Goal: Task Accomplishment & Management: Manage account settings

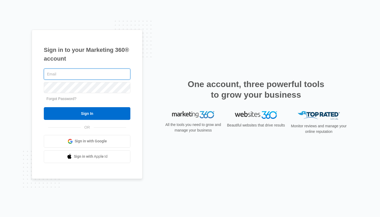
type input "[EMAIL_ADDRESS][DOMAIN_NAME]"
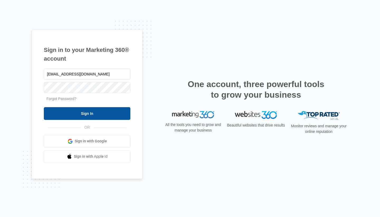
click at [91, 116] on input "Sign In" at bounding box center [87, 113] width 87 height 13
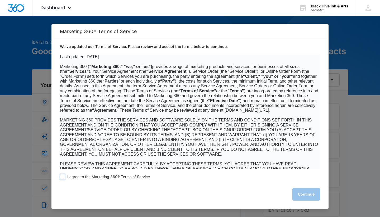
click at [64, 176] on span at bounding box center [62, 176] width 5 height 5
click at [64, 176] on input "I agree to the Marketing 360® Terms of Service" at bounding box center [62, 176] width 5 height 5
checkbox input "true"
click at [308, 197] on button "Continue" at bounding box center [307, 194] width 28 height 13
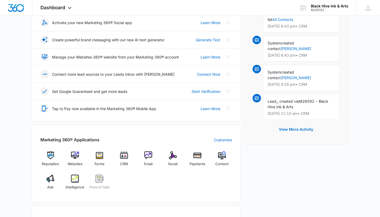
scroll to position [109, 0]
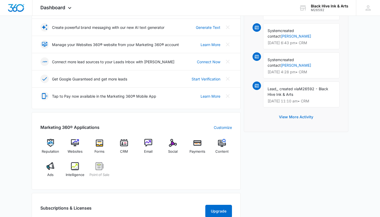
click at [296, 112] on button "View More Activity" at bounding box center [296, 116] width 45 height 13
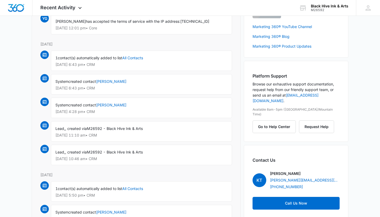
scroll to position [64, 0]
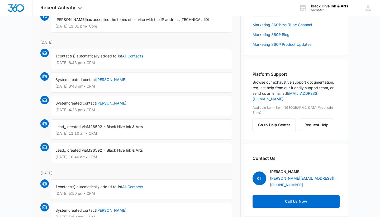
click at [91, 130] on div "Lead, , created via M26592 - Black Hive Ink & Arts Sep 5 at 11:10 am • CRM" at bounding box center [141, 129] width 181 height 20
click at [62, 127] on span "Lead," at bounding box center [60, 126] width 10 height 4
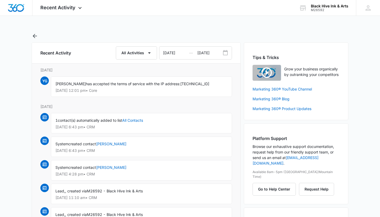
scroll to position [0, 0]
click at [80, 7] on icon at bounding box center [80, 9] width 6 height 6
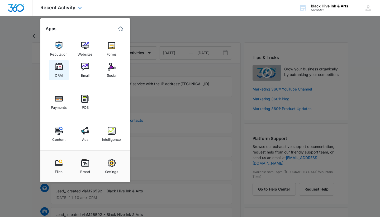
click at [59, 67] on img at bounding box center [59, 67] width 8 height 8
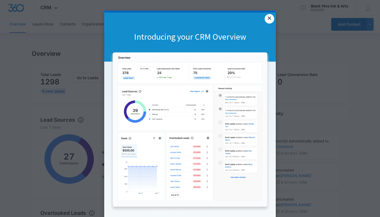
click at [269, 18] on link "×" at bounding box center [270, 19] width 10 height 10
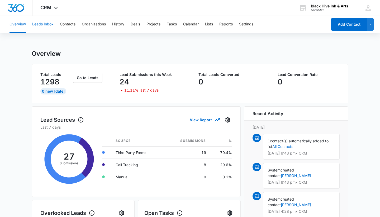
click at [45, 21] on button "Leads Inbox" at bounding box center [42, 24] width 21 height 17
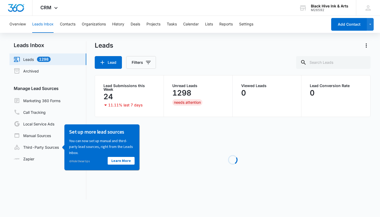
click at [153, 145] on div "Loading" at bounding box center [233, 159] width 276 height 79
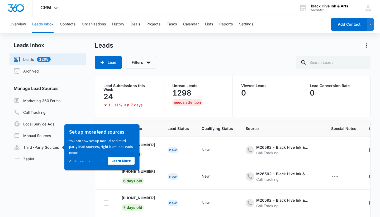
click at [209, 40] on div "Overview Leads Inbox Contacts Organizations History Deals Projects Tasks Calend…" at bounding box center [190, 138] width 380 height 245
click at [89, 107] on div "Leads Inbox Leads 1298 Archived Manage Lead Sources Marketing 360 Forms Call Tr…" at bounding box center [190, 147] width 361 height 213
click at [91, 187] on div "Leads Inbox Leads 1298 Archived Manage Lead Sources Marketing 360 Forms Call Tr…" at bounding box center [190, 147] width 361 height 213
click at [87, 81] on div "Leads Inbox Leads 1298 Archived Manage Lead Sources Marketing 360 Forms Call Tr…" at bounding box center [190, 147] width 361 height 213
click at [89, 78] on div "Leads Inbox Leads 1298 Archived Manage Lead Sources Marketing 360 Forms Call Tr…" at bounding box center [190, 147] width 361 height 213
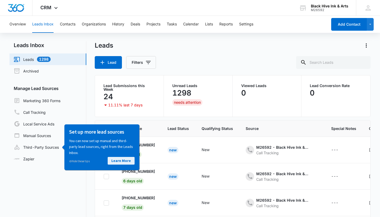
click at [125, 158] on link "Learn More" at bounding box center [120, 160] width 27 height 8
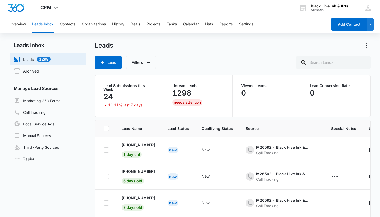
drag, startPoint x: 380, startPoint y: 127, endPoint x: 379, endPoint y: 174, distance: 47.5
click at [379, 174] on main "Leads Inbox Leads 1298 Archived Manage Lead Sources Marketing 360 Forms Call Tr…" at bounding box center [190, 151] width 380 height 220
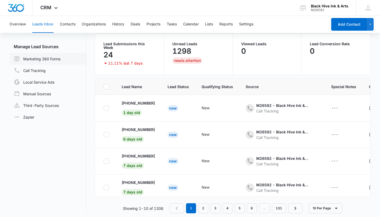
click at [31, 58] on link "Marketing 360 Forms" at bounding box center [37, 58] width 47 height 6
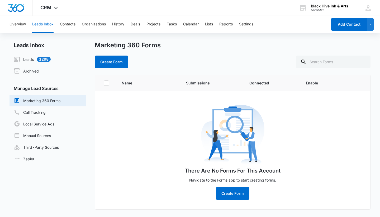
click at [197, 82] on span "Submissions" at bounding box center [211, 83] width 51 height 6
click at [29, 57] on link "Leads 1298" at bounding box center [32, 59] width 37 height 6
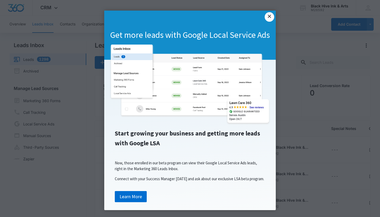
click at [272, 16] on link "×" at bounding box center [270, 17] width 10 height 10
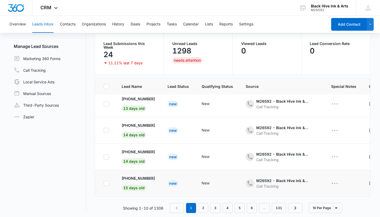
scroll to position [42, 0]
click at [202, 206] on link "2" at bounding box center [203, 208] width 10 height 10
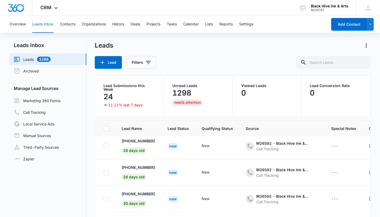
scroll to position [0, 0]
click at [27, 71] on link "Archived" at bounding box center [26, 71] width 25 height 6
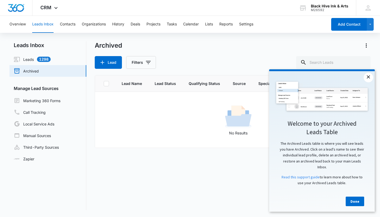
click at [370, 77] on link "×" at bounding box center [369, 78] width 10 height 10
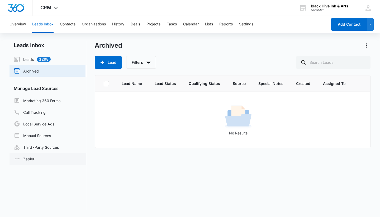
click at [25, 157] on link "Zapier" at bounding box center [24, 159] width 21 height 6
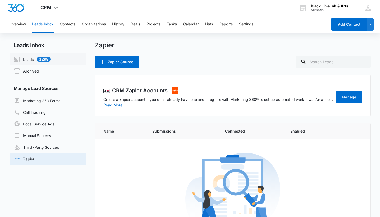
click at [23, 61] on link "Leads 1298" at bounding box center [32, 59] width 37 height 6
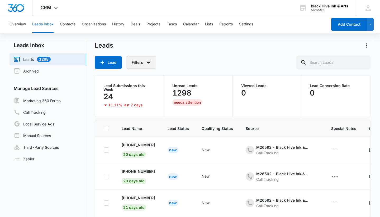
click at [140, 61] on button "Filters" at bounding box center [141, 62] width 30 height 13
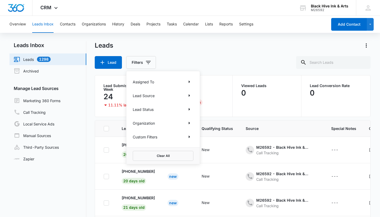
click at [146, 96] on p "Lead Source" at bounding box center [144, 96] width 22 height 6
click at [189, 96] on icon "Show Lead Source filters" at bounding box center [189, 95] width 6 height 6
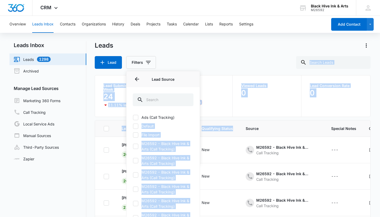
drag, startPoint x: 198, startPoint y: 117, endPoint x: 200, endPoint y: 131, distance: 14.7
click at [200, 132] on div "Lead Source Ads (Call Tracking) Default File Import M26592 - Black Hive Ink & A…" at bounding box center [163, 144] width 74 height 146
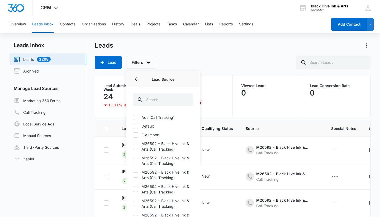
click at [198, 52] on div "Leads Lead Filters Assigned To Lead Source Lead Source Ads (Call Tracking) Defa…" at bounding box center [233, 54] width 276 height 27
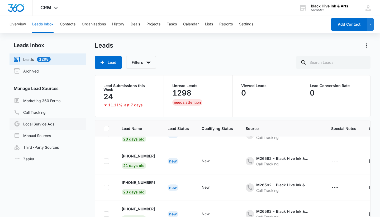
click at [36, 124] on link "Local Service Ads" at bounding box center [34, 123] width 41 height 6
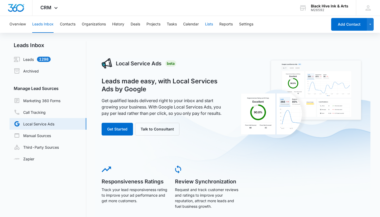
click at [209, 25] on button "Lists" at bounding box center [209, 24] width 8 height 17
